Goal: Transaction & Acquisition: Purchase product/service

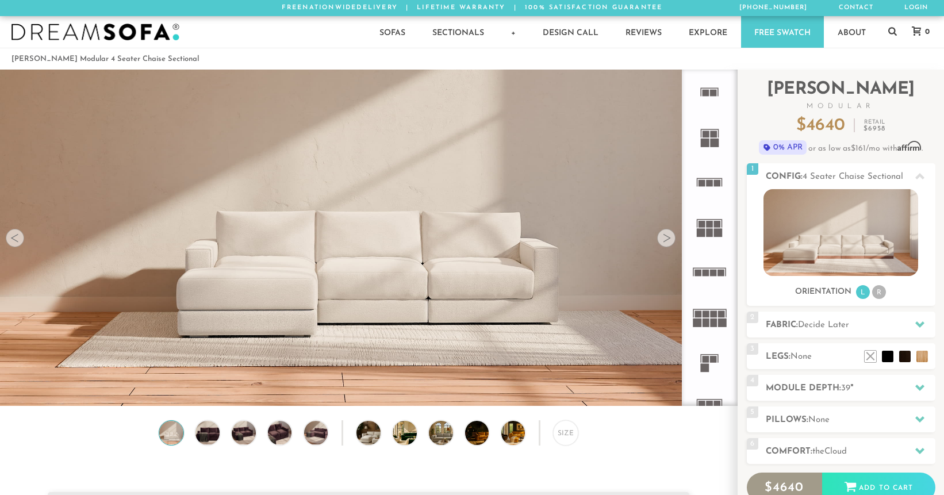
scroll to position [13019, 944]
click at [665, 237] on div at bounding box center [666, 238] width 18 height 18
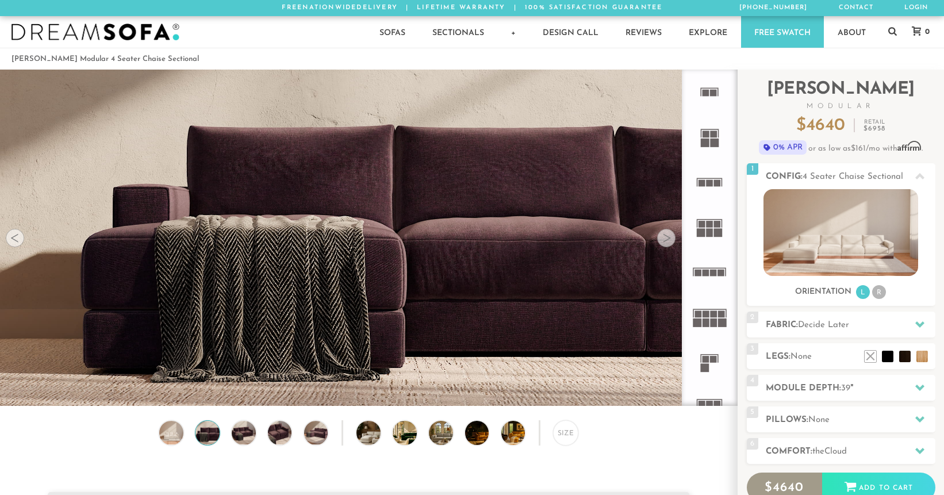
click at [665, 236] on div at bounding box center [666, 238] width 18 height 18
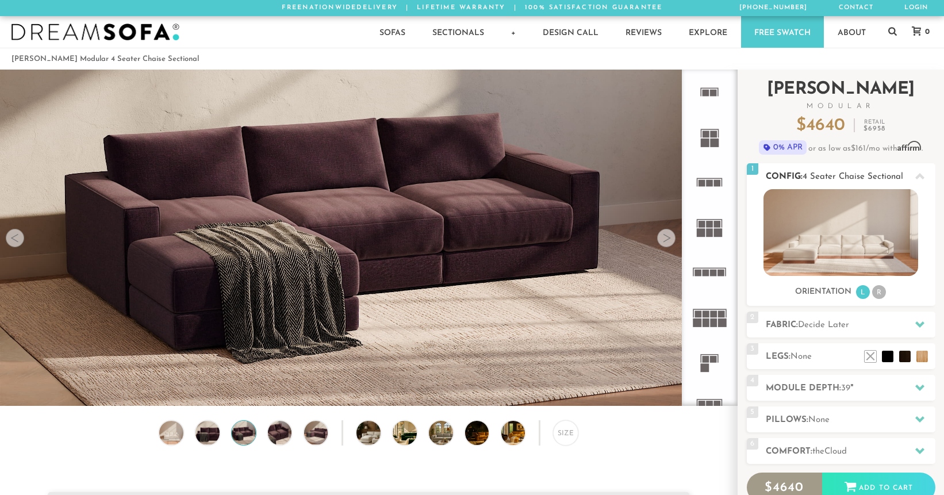
click at [881, 292] on li "R" at bounding box center [879, 292] width 14 height 14
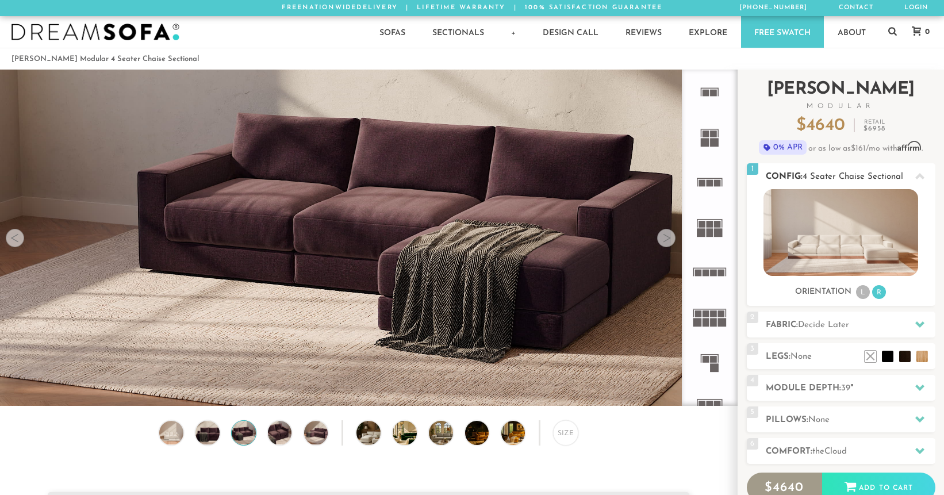
click at [866, 293] on li "L" at bounding box center [863, 292] width 14 height 14
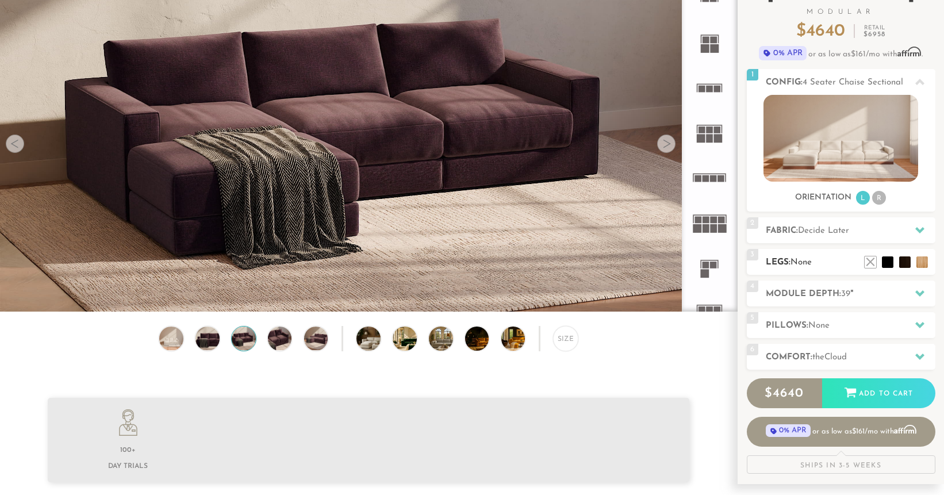
scroll to position [95, 0]
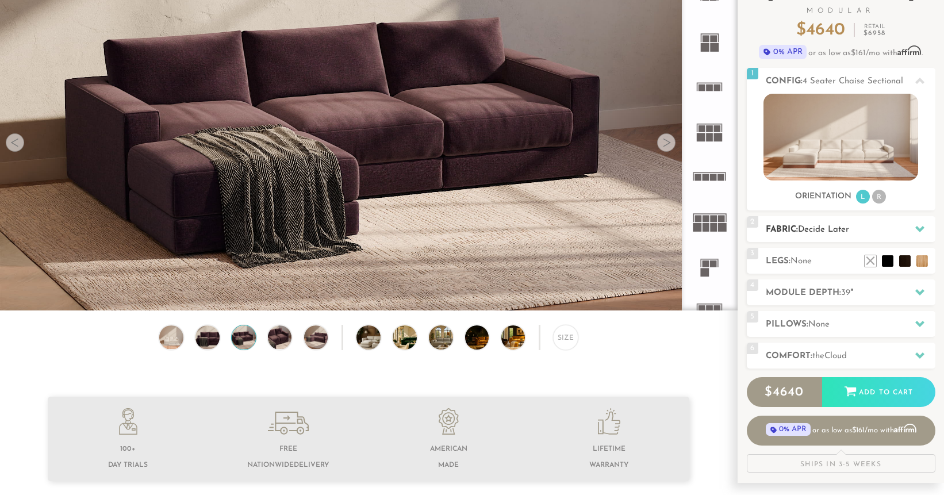
click at [831, 224] on h2 "Fabric: Decide Later" at bounding box center [851, 229] width 170 height 13
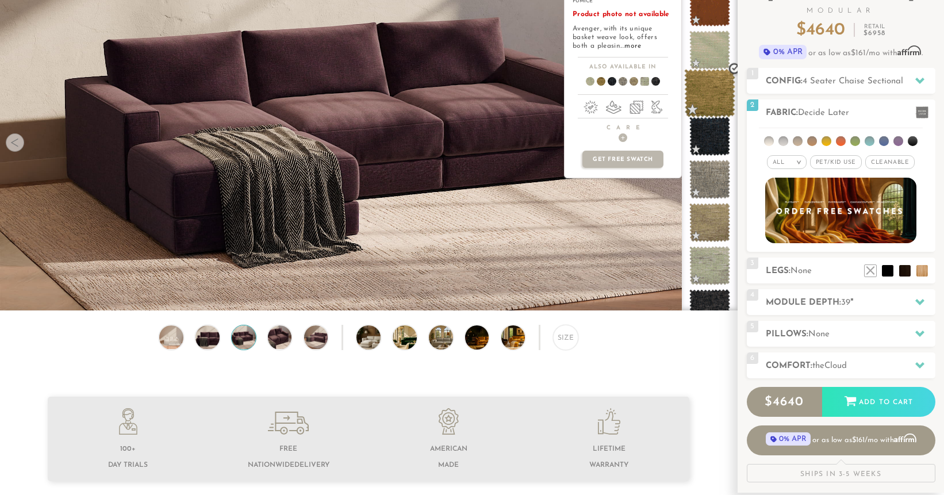
scroll to position [231, 0]
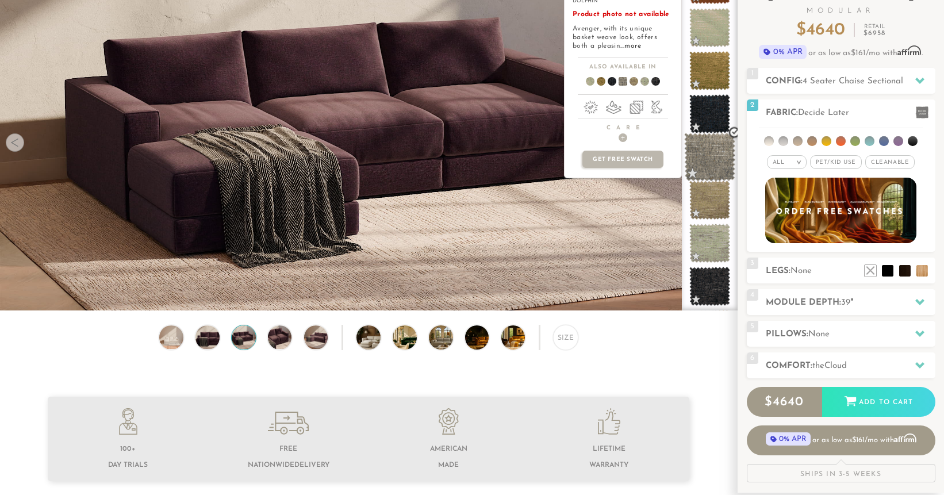
click at [701, 152] on span at bounding box center [709, 157] width 51 height 49
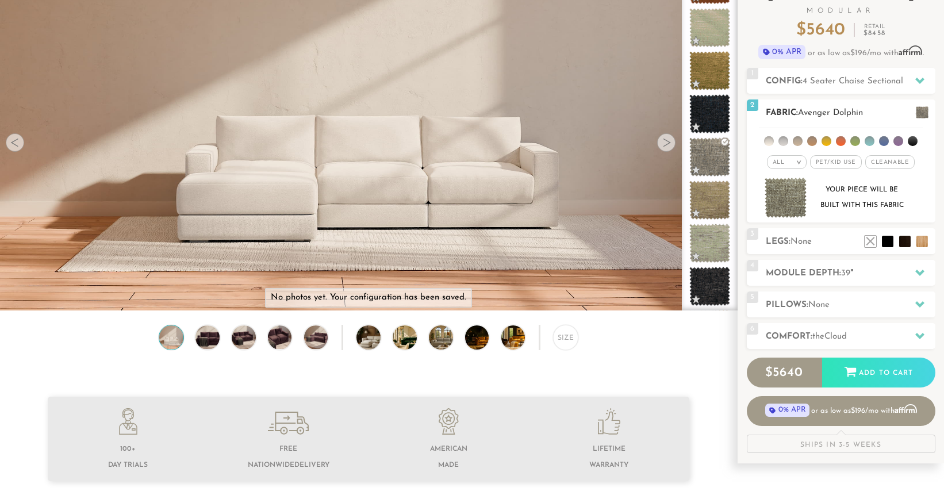
click at [842, 163] on span "Pet/Kid Use x" at bounding box center [836, 162] width 52 height 14
click at [909, 159] on span "Cleanable x" at bounding box center [893, 162] width 49 height 14
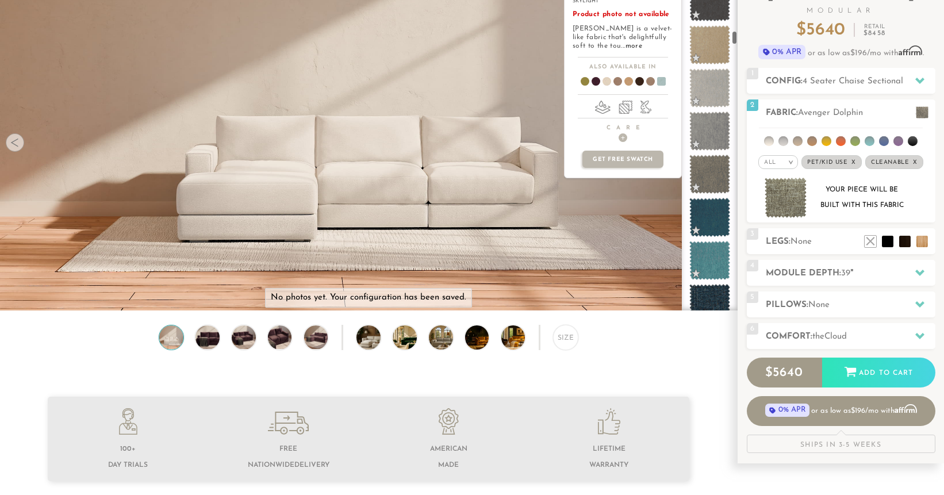
scroll to position [1552, 0]
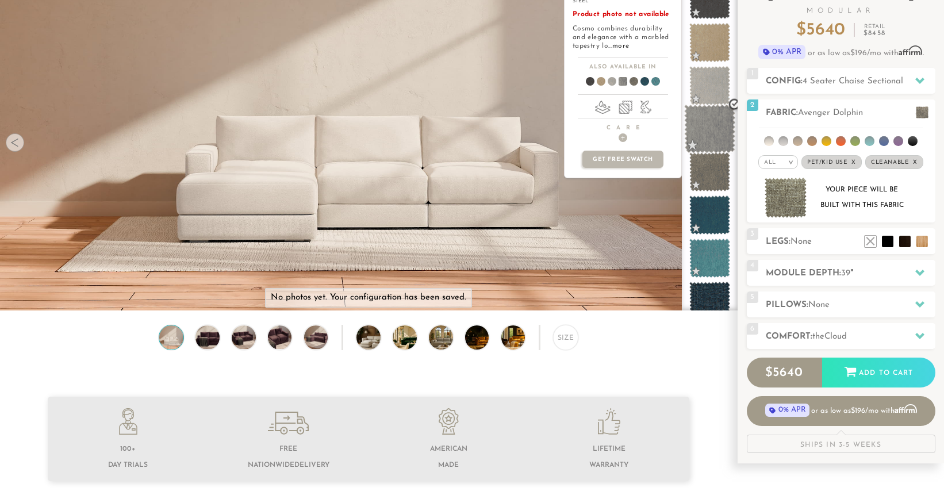
click at [706, 128] on span at bounding box center [709, 129] width 51 height 49
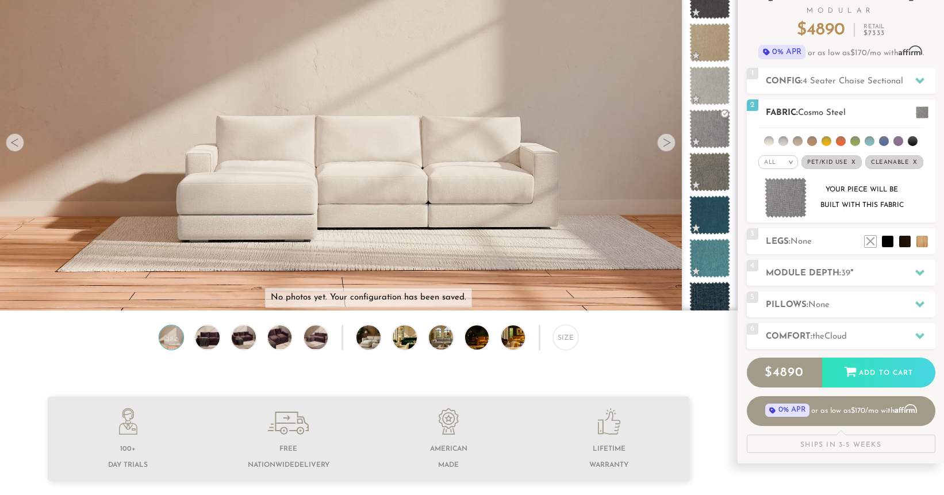
click at [788, 203] on img at bounding box center [786, 198] width 43 height 41
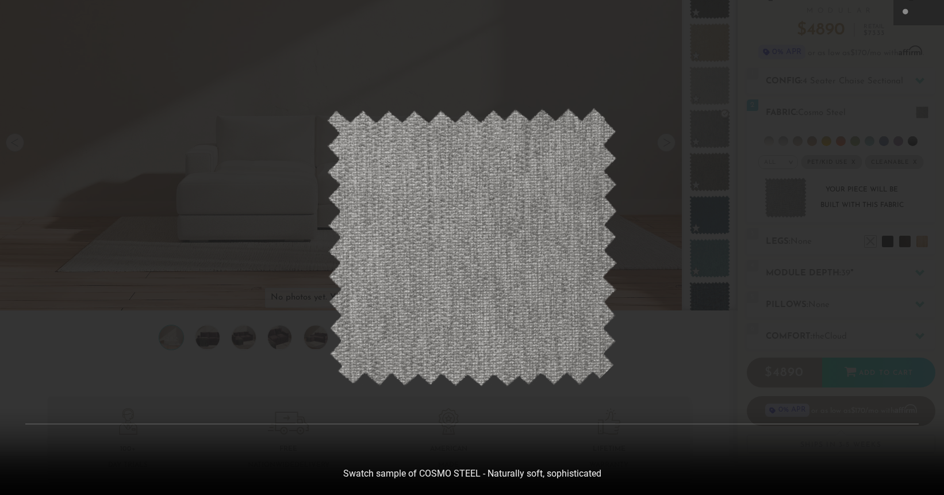
click at [725, 105] on div at bounding box center [472, 247] width 944 height 495
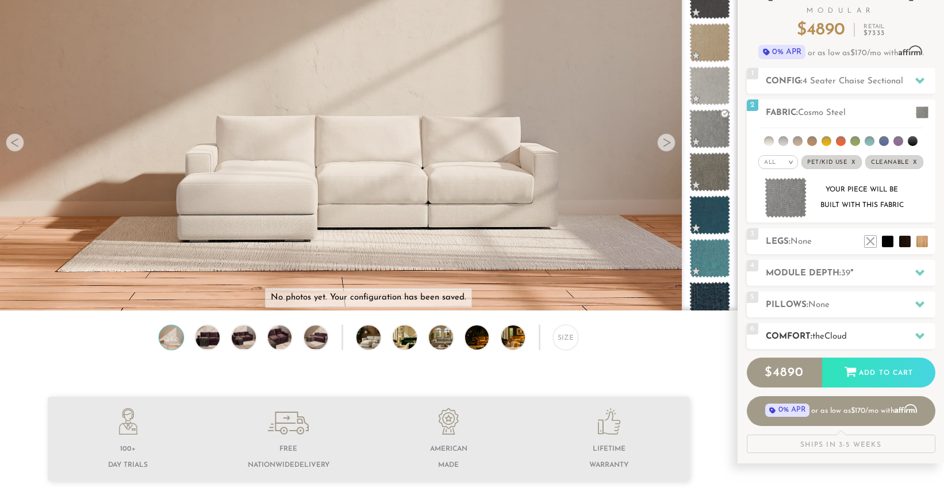
click at [869, 329] on div "6 Comfort: the Cloud soft" at bounding box center [841, 336] width 189 height 26
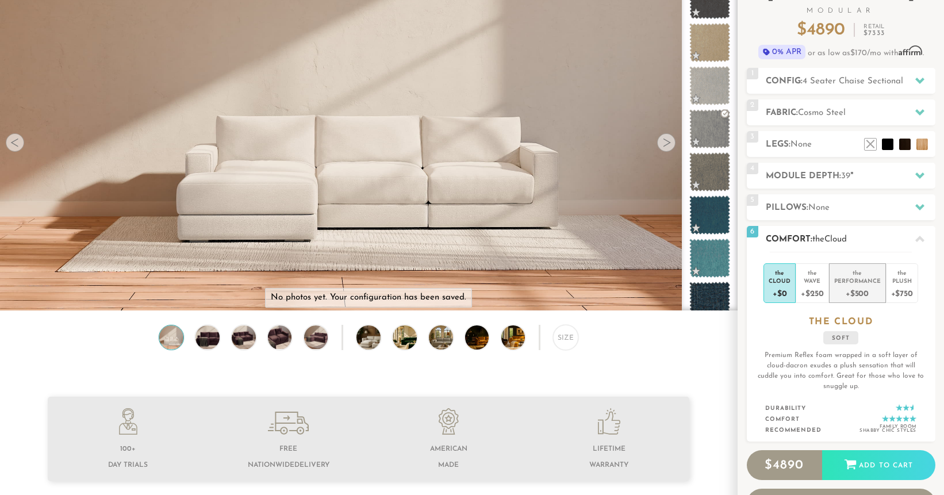
click at [859, 281] on div "Performance" at bounding box center [857, 281] width 47 height 8
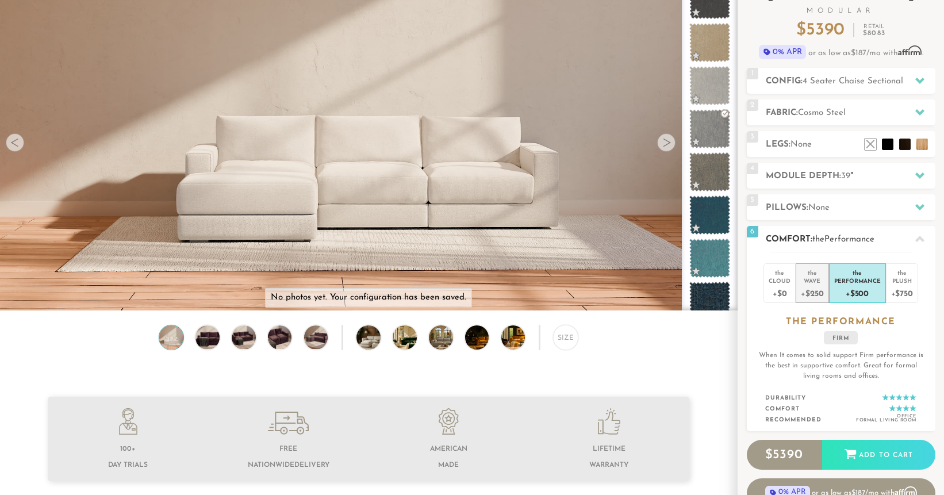
click at [813, 282] on div "Wave" at bounding box center [812, 281] width 22 height 8
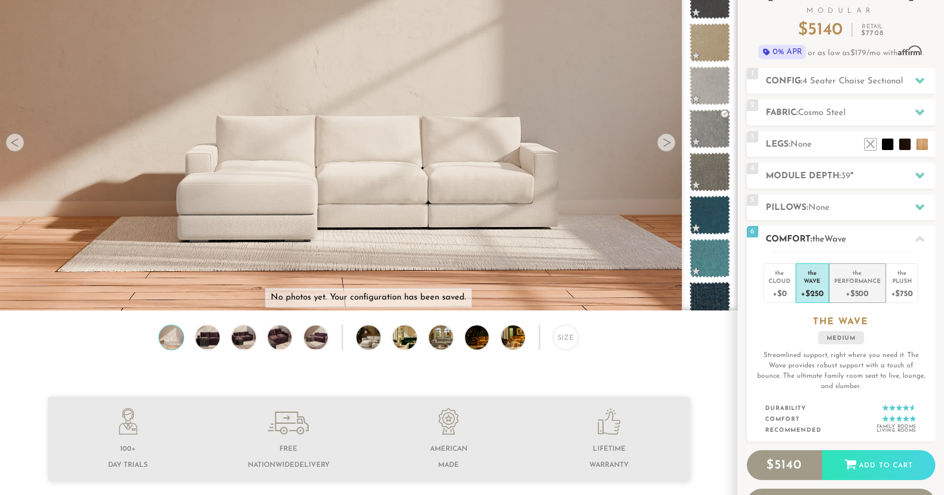
click at [865, 285] on div "+$500" at bounding box center [857, 293] width 47 height 17
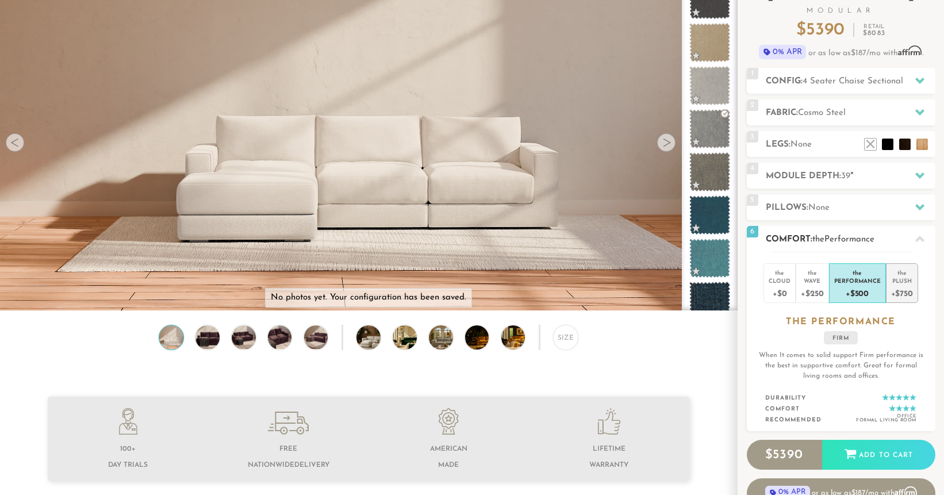
click at [903, 283] on div "Plush" at bounding box center [902, 281] width 22 height 8
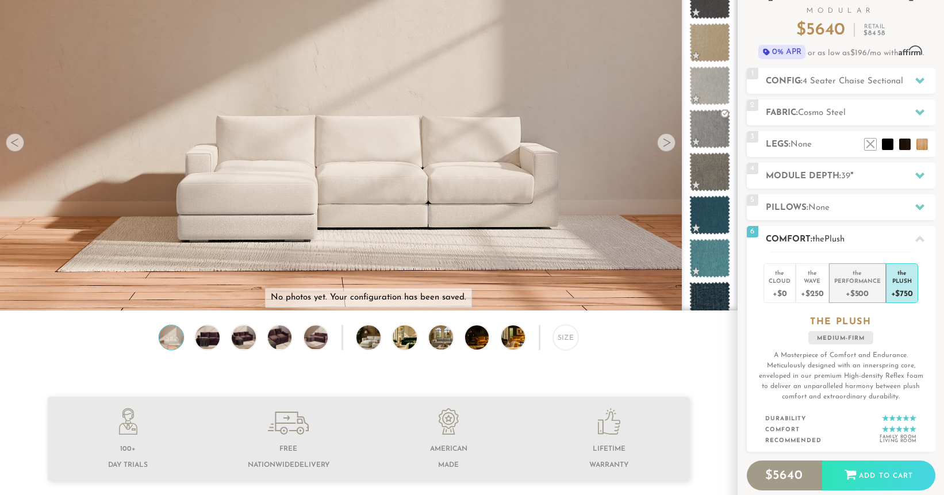
click at [859, 285] on div "+$500" at bounding box center [857, 293] width 47 height 17
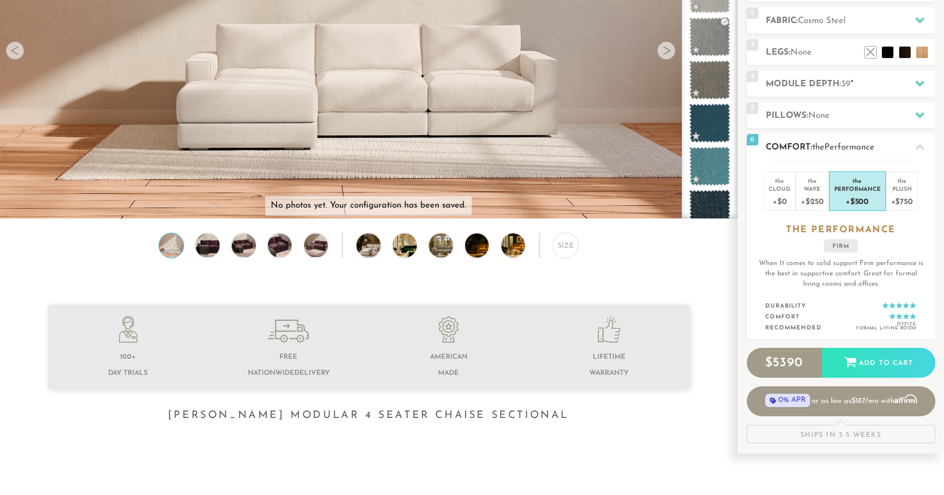
scroll to position [192, 0]
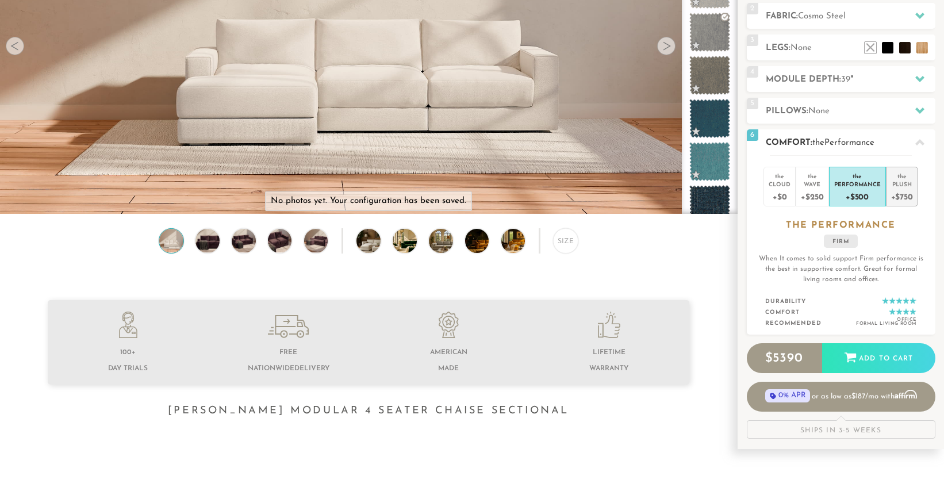
click at [900, 185] on div "Plush" at bounding box center [902, 184] width 22 height 8
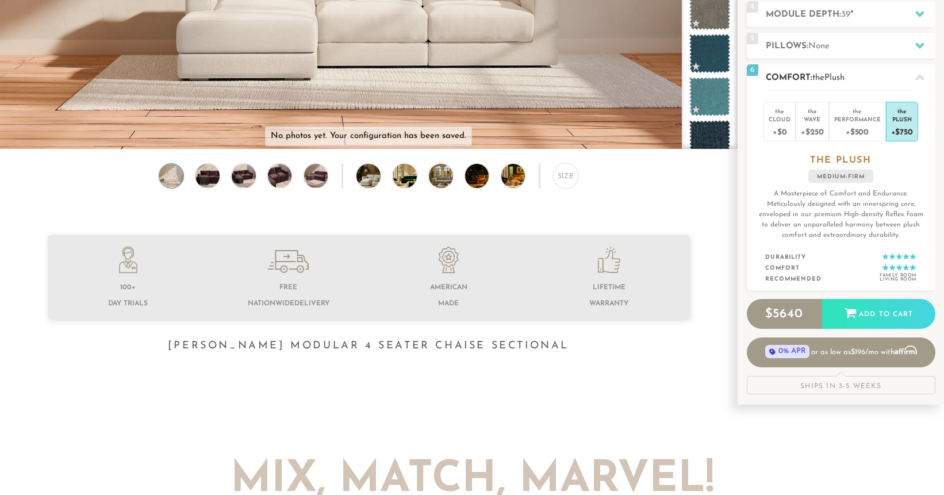
scroll to position [258, 0]
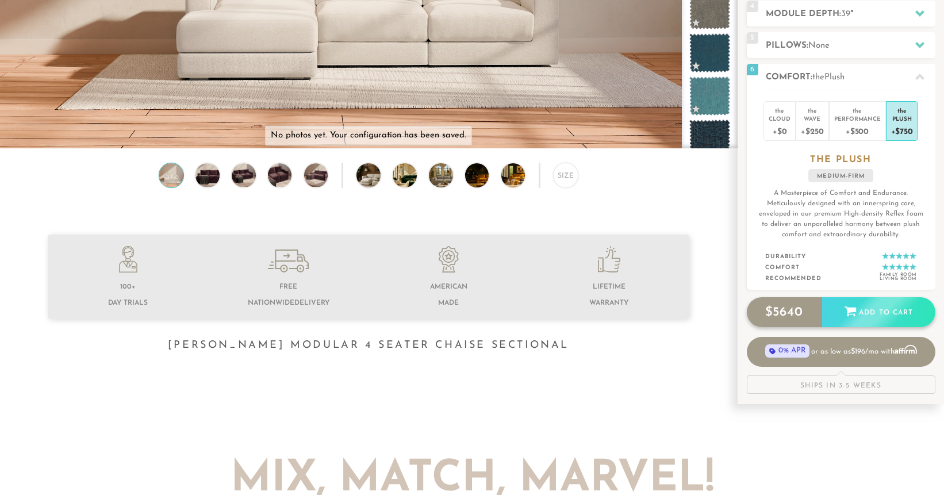
click at [884, 305] on div "Add to Cart" at bounding box center [878, 312] width 113 height 31
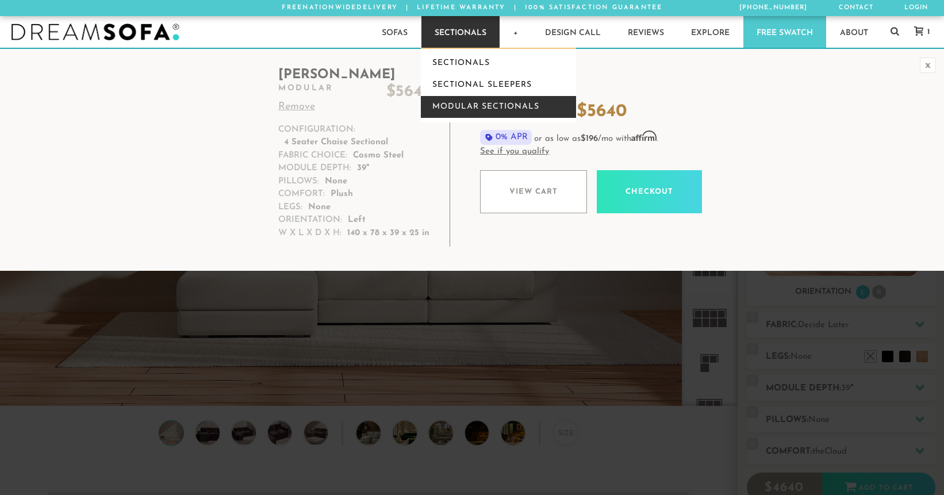
click at [471, 107] on link "Modular Sectionals" at bounding box center [498, 107] width 155 height 22
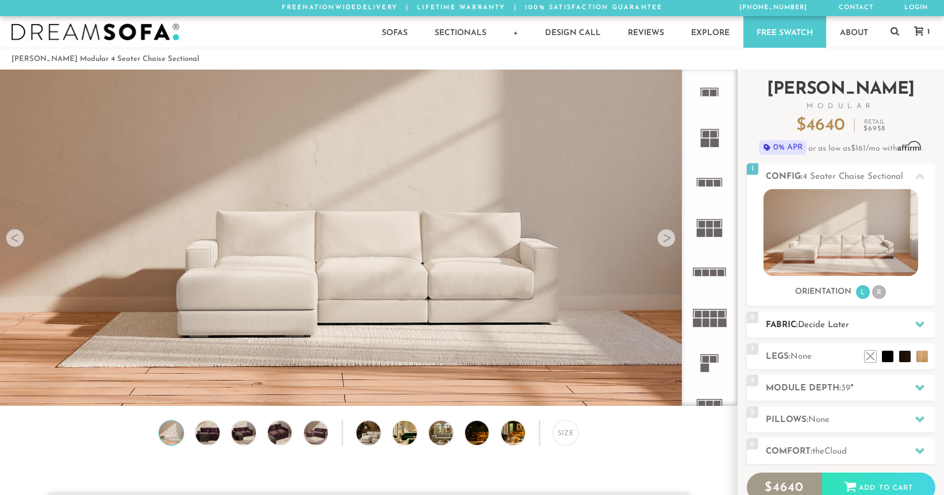
click at [844, 323] on span "Decide Later" at bounding box center [823, 325] width 51 height 9
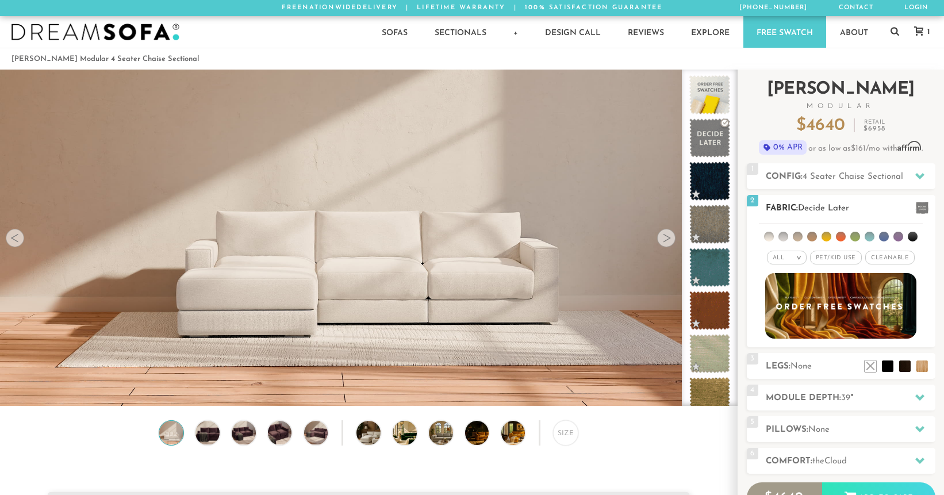
click at [838, 254] on span "Pet/Kid Use x" at bounding box center [836, 258] width 52 height 14
click at [893, 256] on span "Cleanable x" at bounding box center [893, 258] width 49 height 14
click at [790, 258] on em ">" at bounding box center [790, 258] width 9 height 6
click at [790, 337] on li "Durable" at bounding box center [778, 339] width 40 height 16
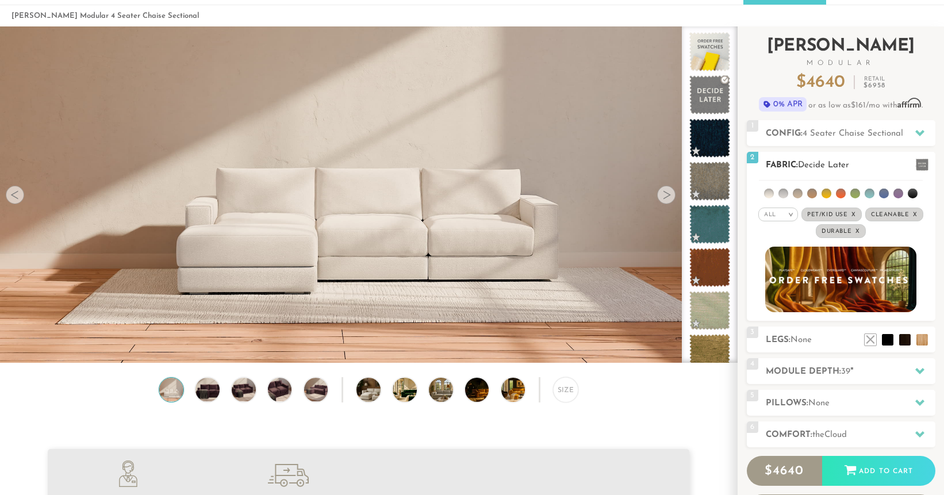
scroll to position [42, 0]
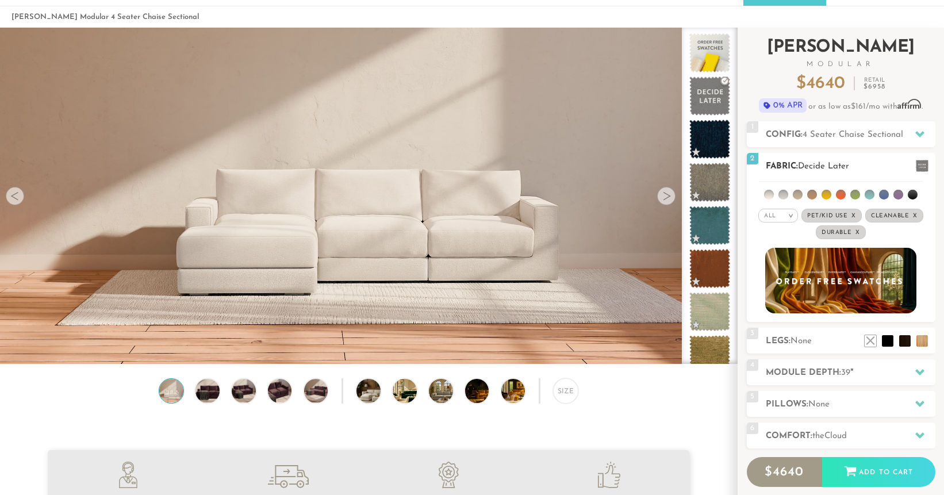
click at [776, 213] on em "All" at bounding box center [770, 216] width 12 height 6
click at [784, 295] on li "Durable" at bounding box center [778, 297] width 40 height 16
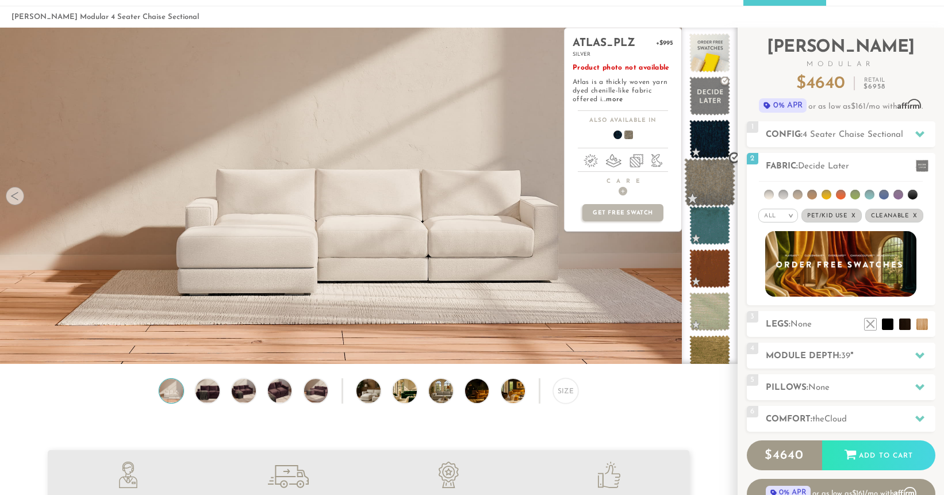
click at [721, 185] on span at bounding box center [709, 182] width 51 height 49
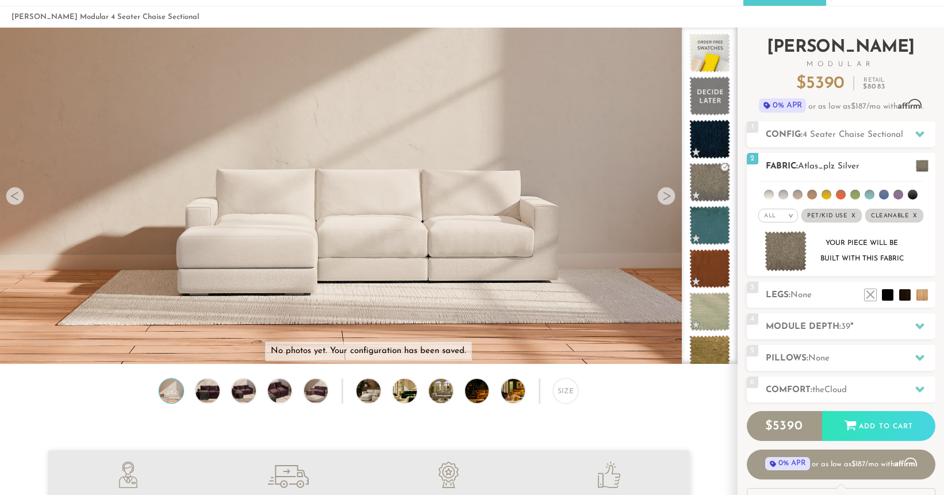
click at [795, 258] on img at bounding box center [786, 251] width 43 height 41
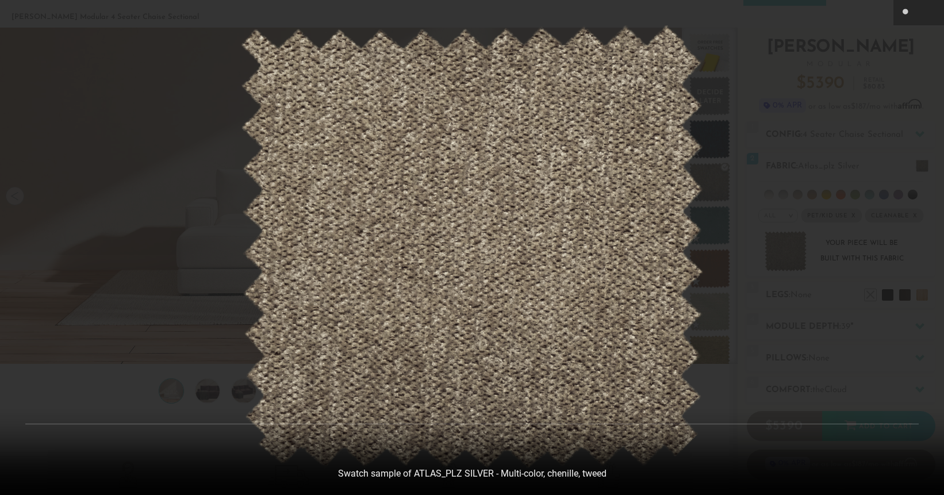
click at [844, 122] on div at bounding box center [472, 247] width 944 height 495
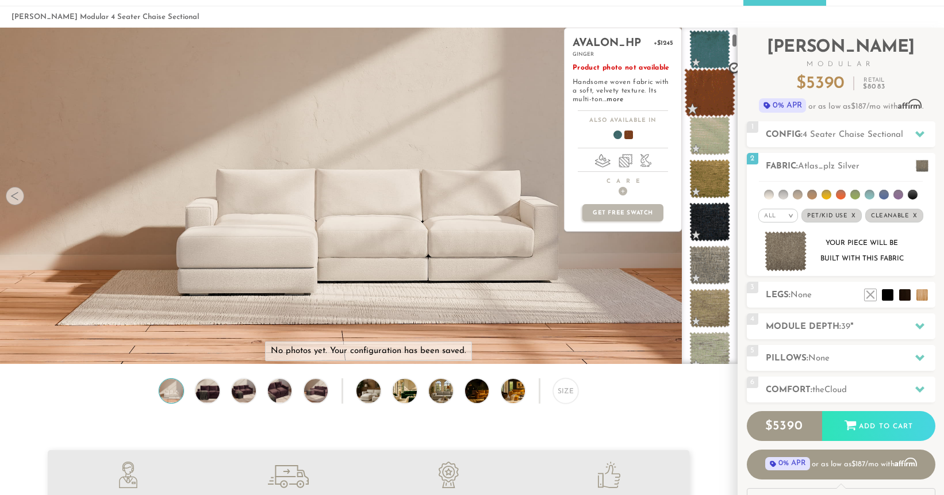
scroll to position [178, 0]
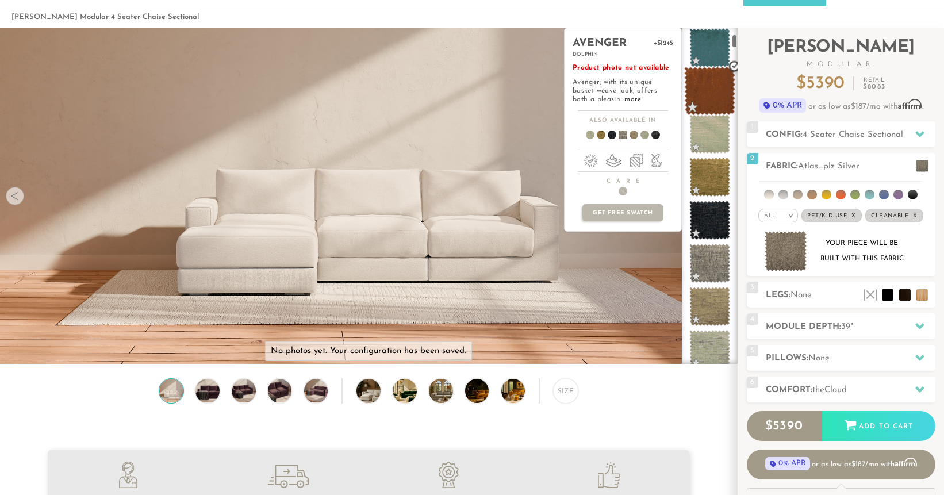
click at [711, 258] on span at bounding box center [709, 263] width 41 height 39
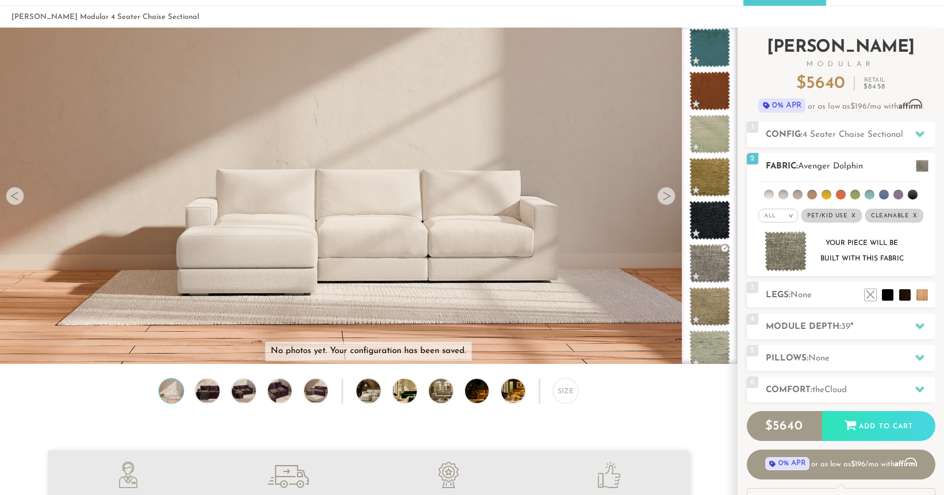
click at [794, 257] on img at bounding box center [786, 251] width 43 height 41
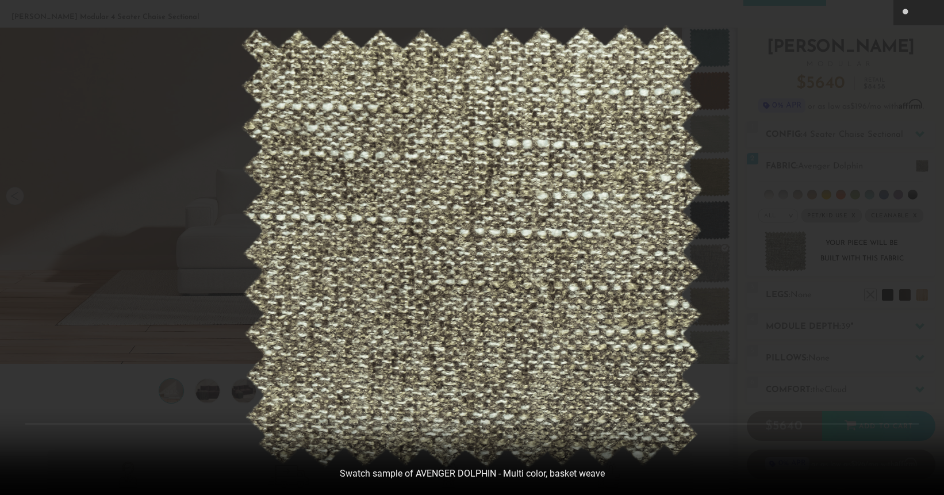
click at [869, 146] on div at bounding box center [472, 247] width 944 height 495
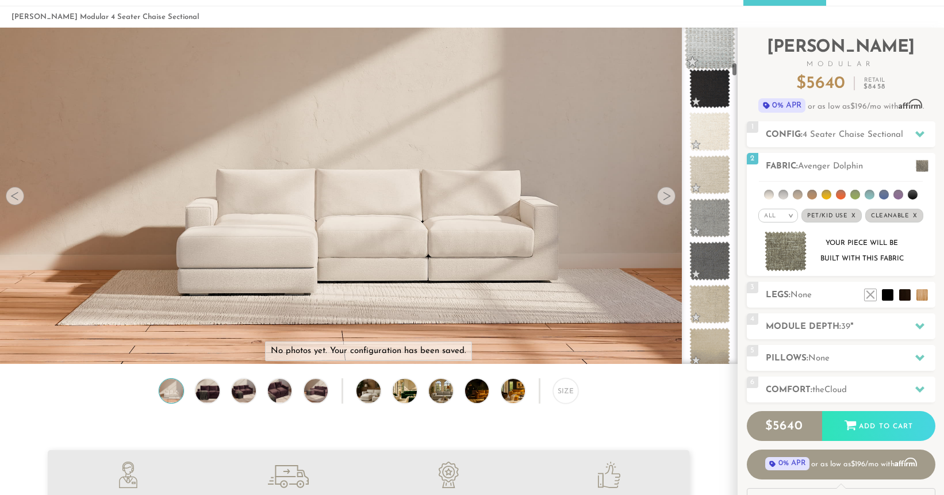
scroll to position [957, 0]
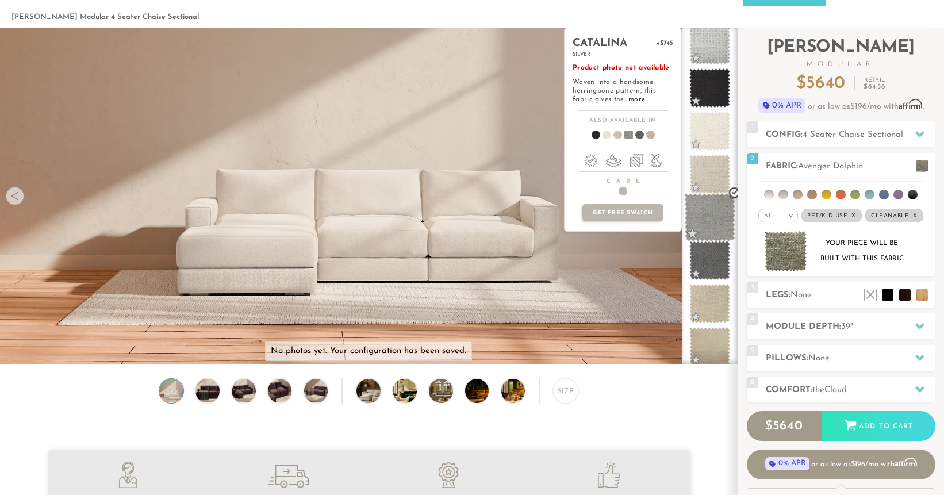
click at [705, 217] on span at bounding box center [709, 217] width 51 height 49
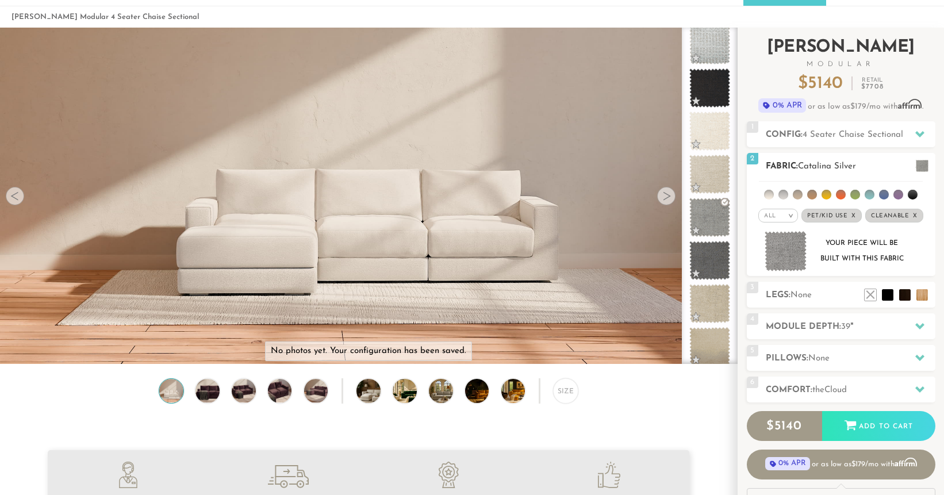
click at [783, 245] on img at bounding box center [786, 251] width 43 height 41
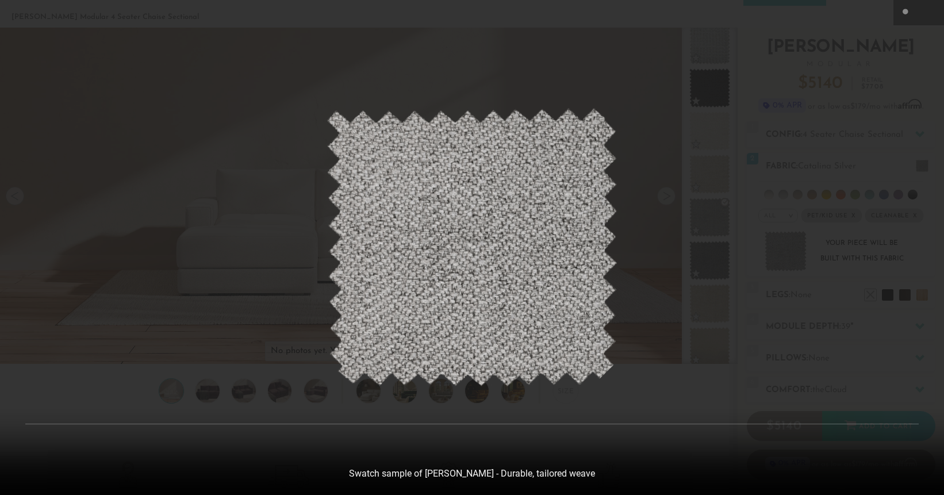
click at [858, 109] on div at bounding box center [472, 247] width 944 height 495
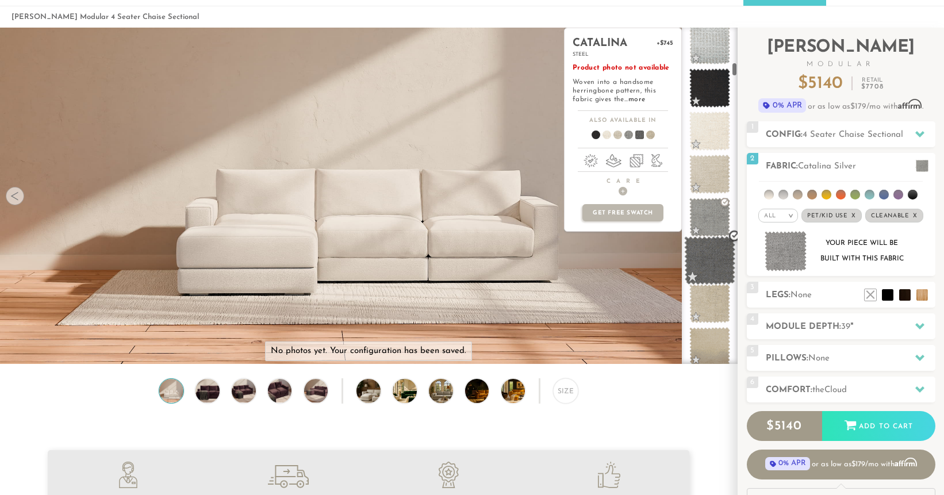
click at [710, 266] on span at bounding box center [709, 260] width 51 height 49
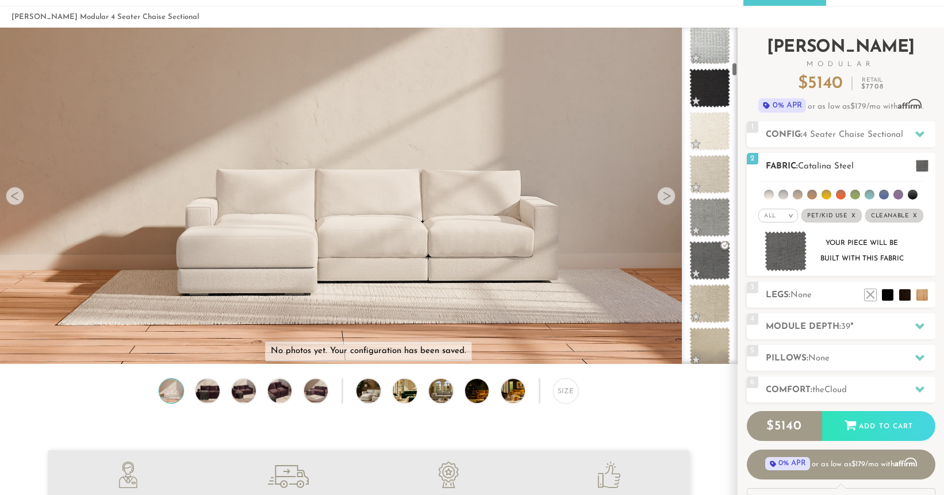
click at [788, 252] on img at bounding box center [786, 251] width 43 height 41
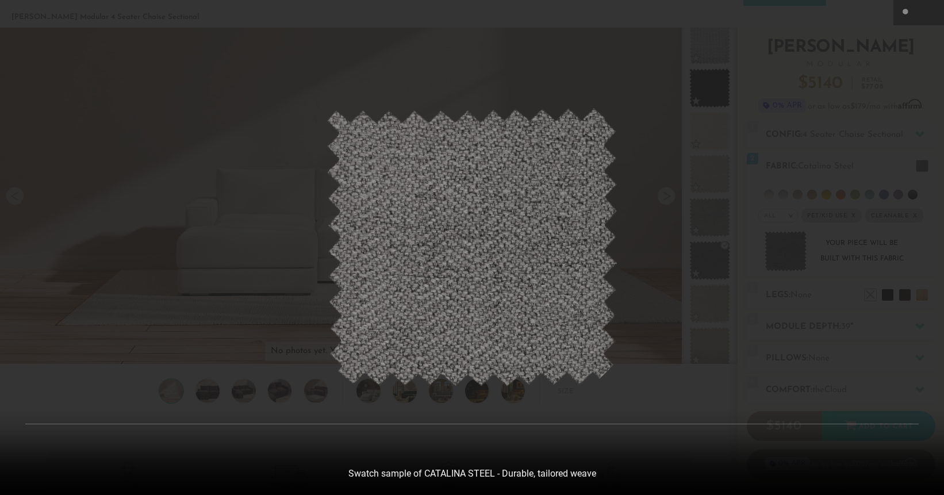
click at [812, 198] on div at bounding box center [472, 247] width 944 height 495
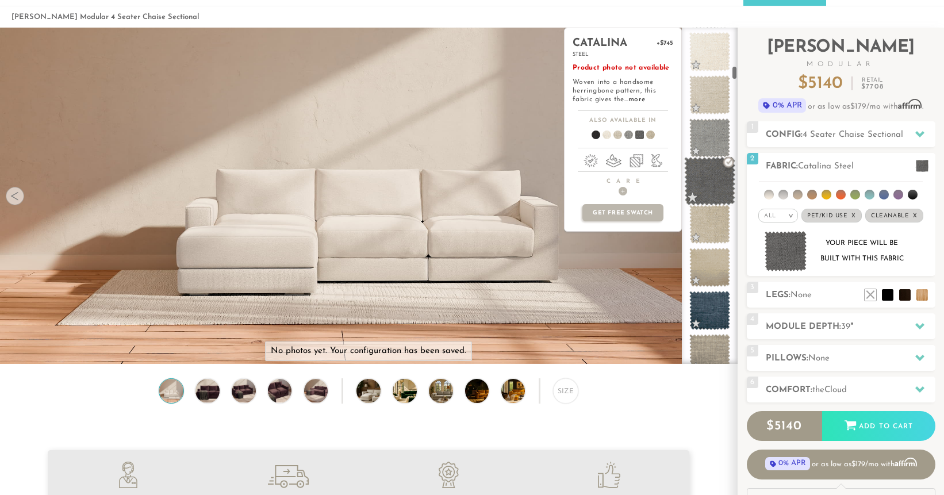
scroll to position [1049, 0]
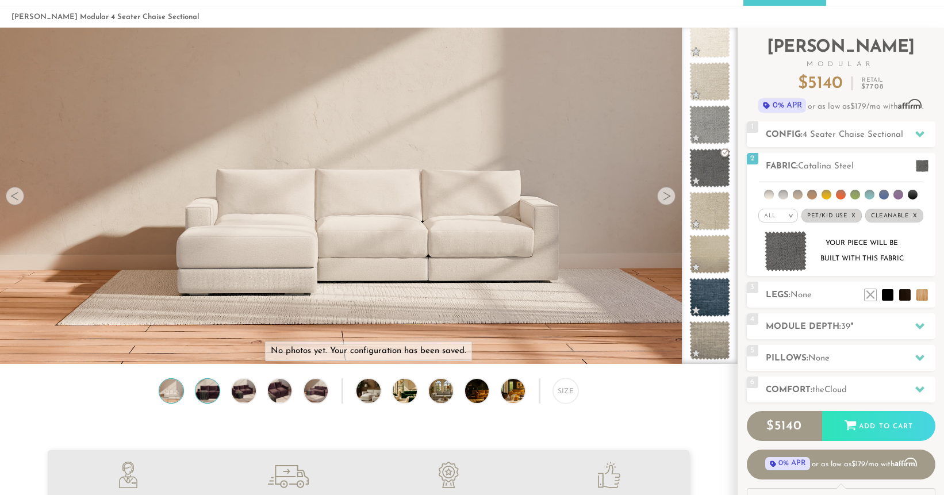
click at [206, 386] on img at bounding box center [207, 391] width 29 height 24
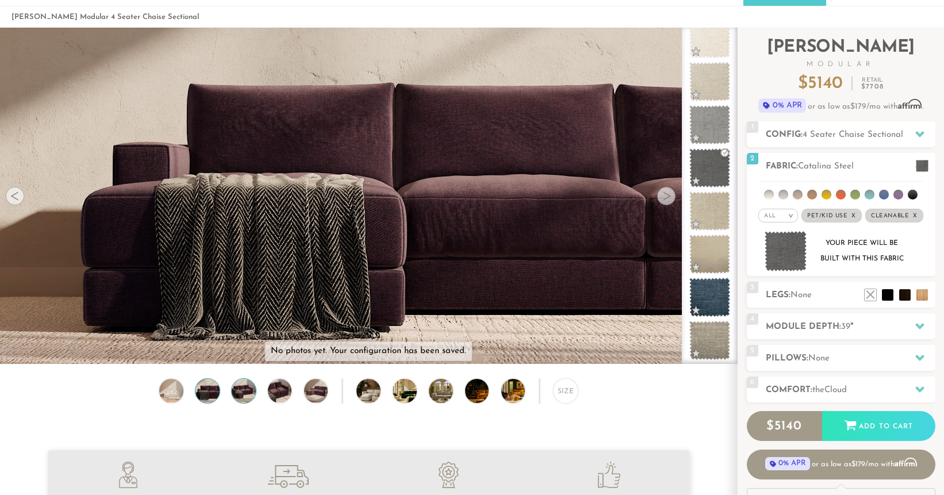
click at [247, 389] on img at bounding box center [243, 391] width 29 height 24
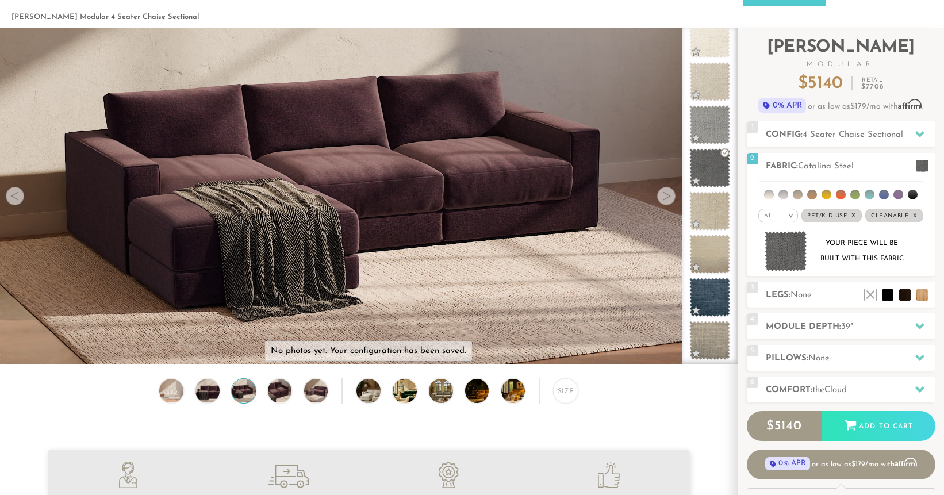
click at [275, 403] on div "Size" at bounding box center [368, 393] width 737 height 31
click at [370, 391] on img at bounding box center [377, 391] width 43 height 24
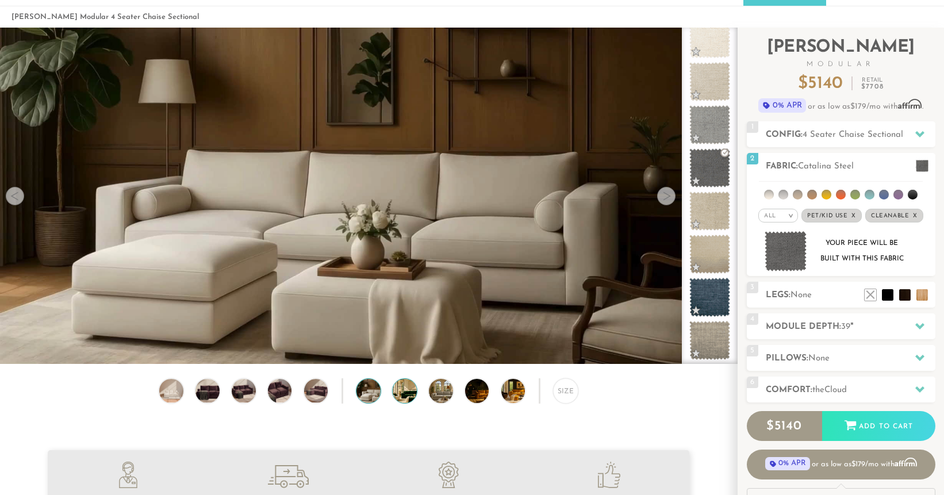
click at [414, 388] on img at bounding box center [414, 391] width 43 height 24
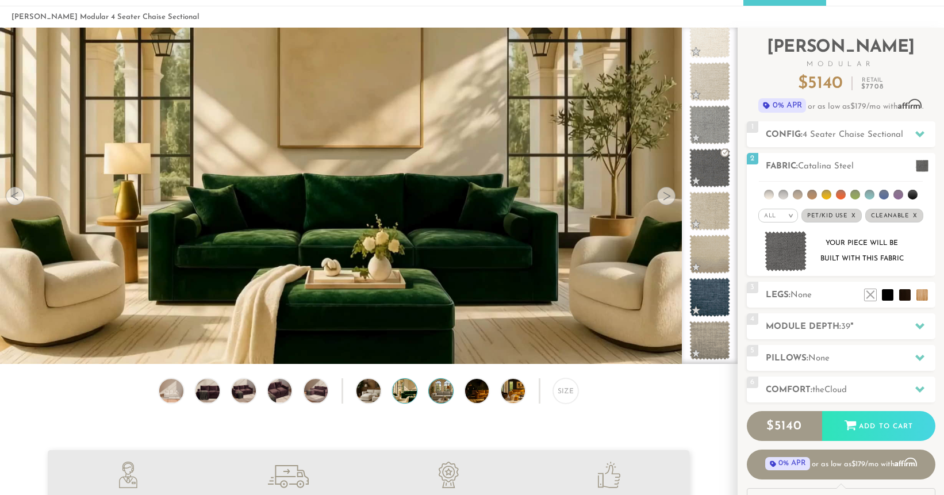
click at [443, 389] on img at bounding box center [450, 391] width 43 height 24
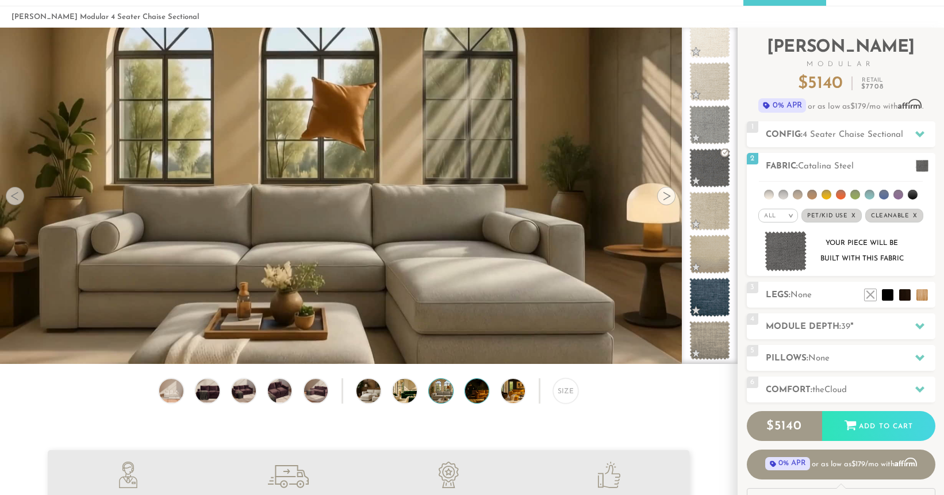
click at [478, 389] on img at bounding box center [486, 391] width 43 height 24
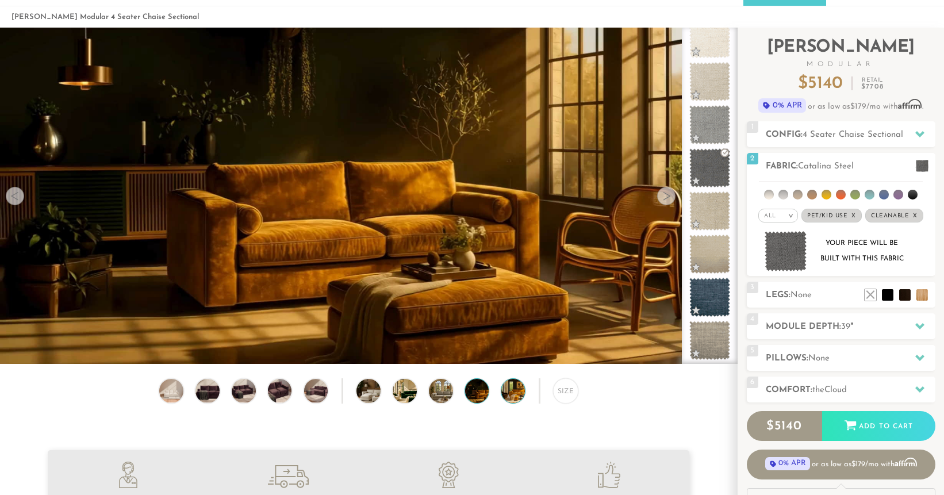
click at [516, 392] on img at bounding box center [522, 391] width 43 height 24
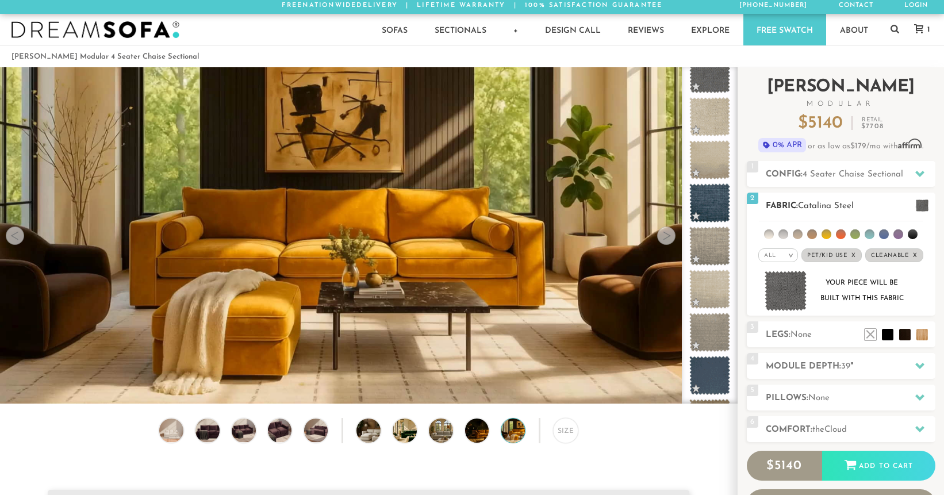
scroll to position [0, 0]
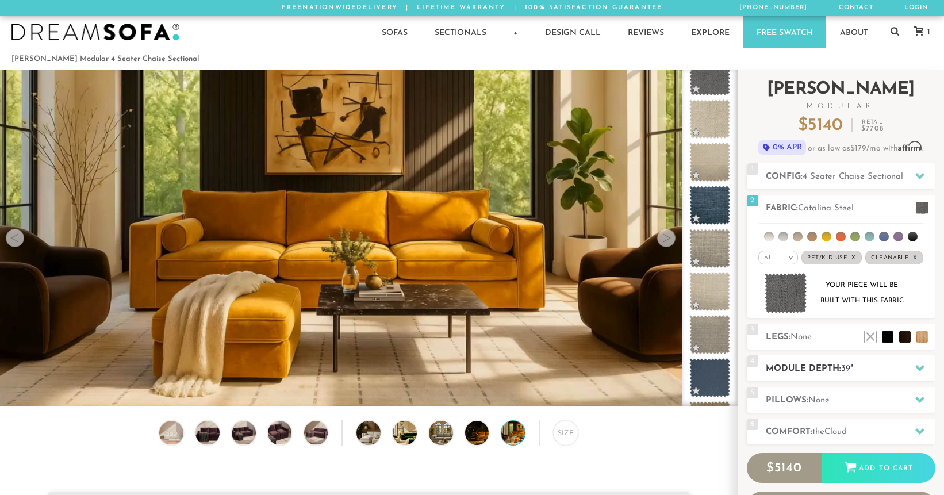
click at [869, 366] on h2 "Module Depth: 39 "" at bounding box center [851, 368] width 170 height 13
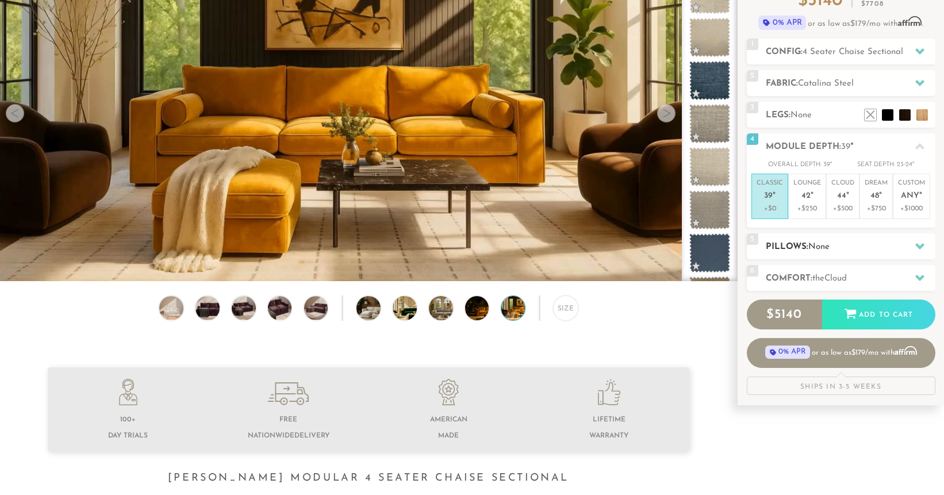
scroll to position [129, 0]
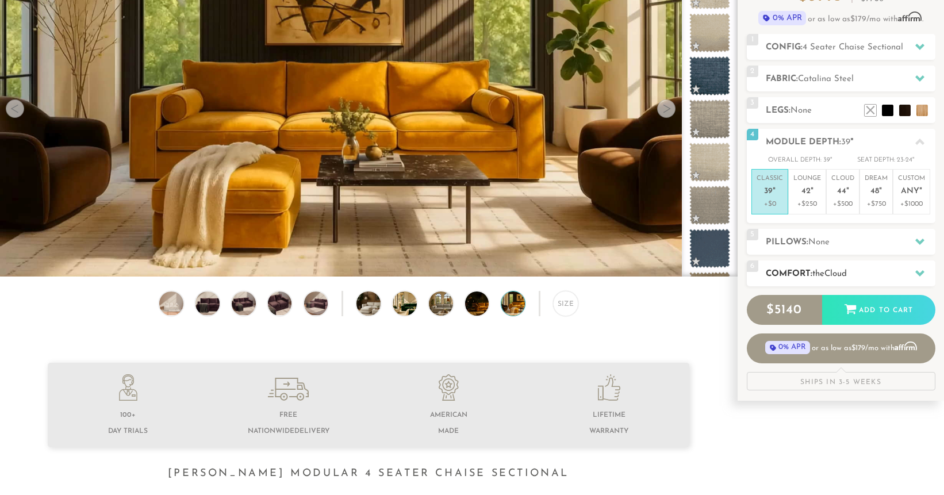
click at [853, 272] on h2 "Comfort: the Cloud" at bounding box center [851, 273] width 170 height 13
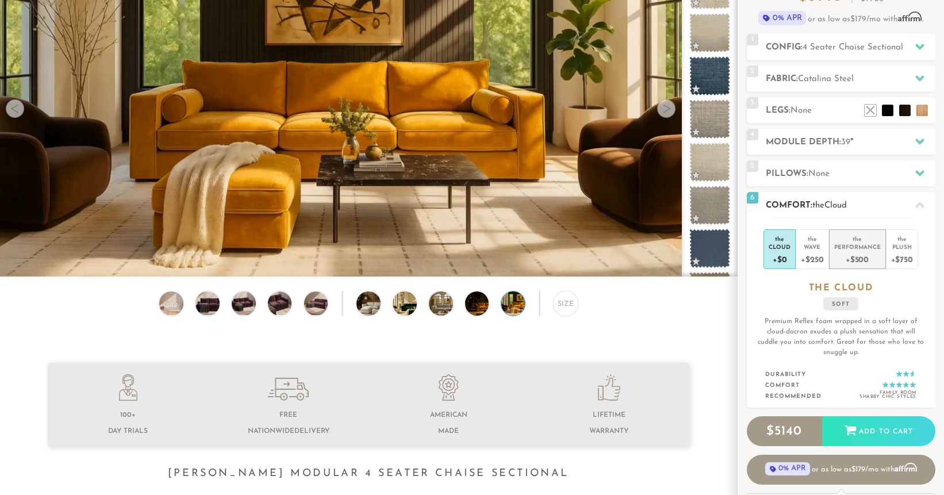
click at [865, 253] on div "+$500" at bounding box center [857, 259] width 47 height 17
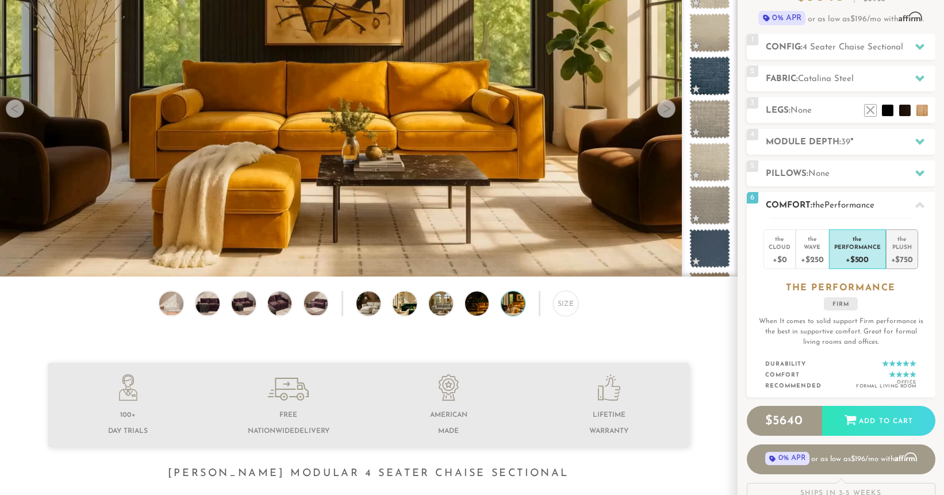
click at [897, 245] on div "Plush" at bounding box center [902, 247] width 22 height 8
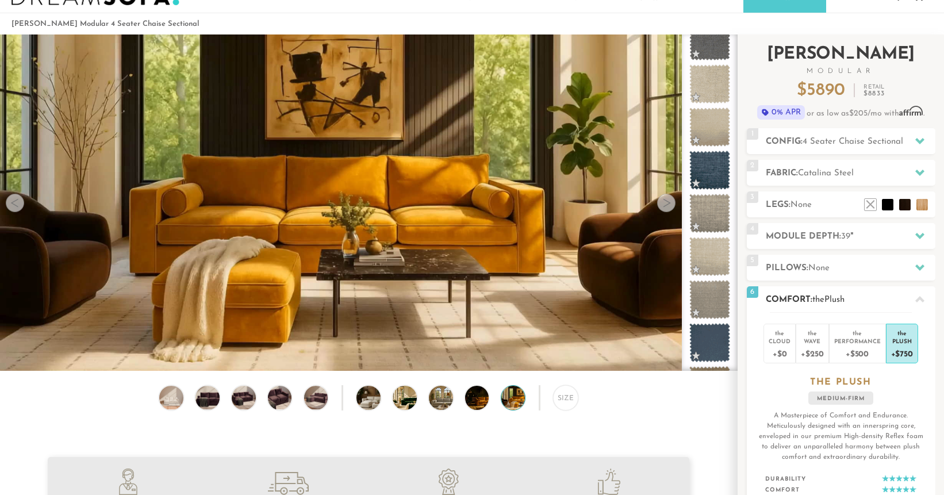
scroll to position [0, 0]
